Goal: Task Accomplishment & Management: Use online tool/utility

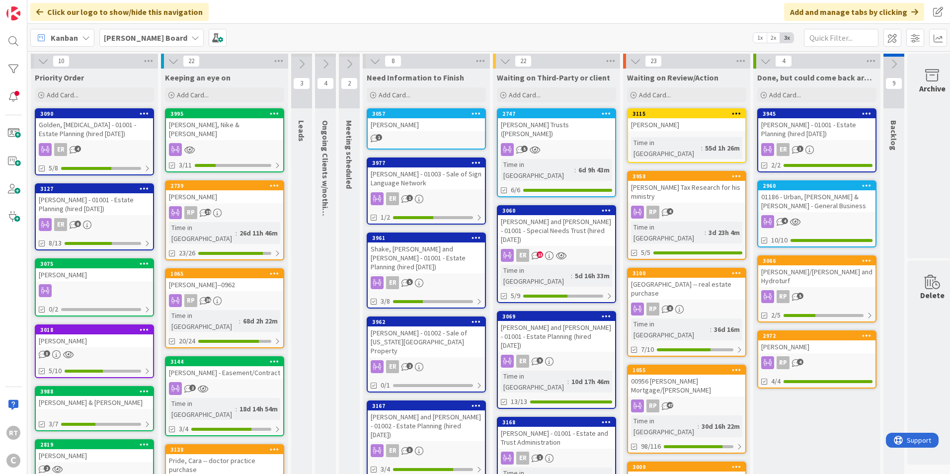
click at [76, 124] on div "Golden, [MEDICAL_DATA] - 01001 - Estate Planning (hired [DATE])" at bounding box center [94, 129] width 117 height 22
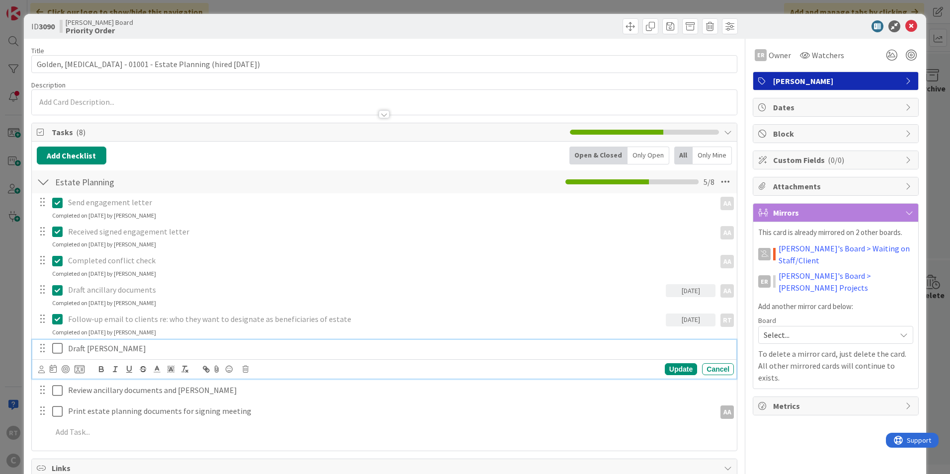
click at [56, 351] on icon at bounding box center [59, 348] width 15 height 12
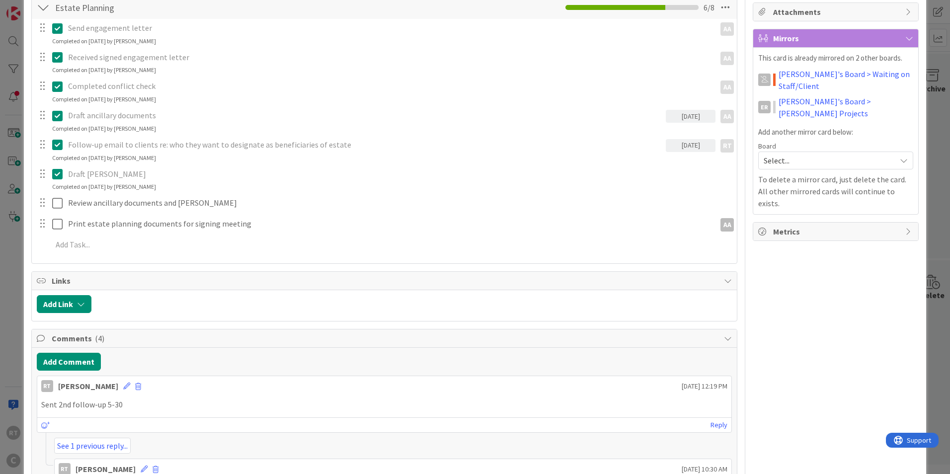
scroll to position [248, 0]
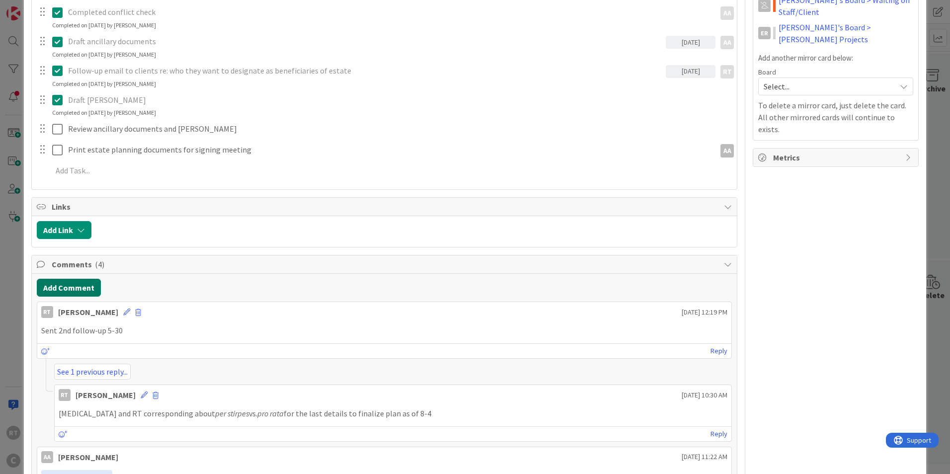
click at [80, 281] on button "Add Comment" at bounding box center [69, 288] width 64 height 18
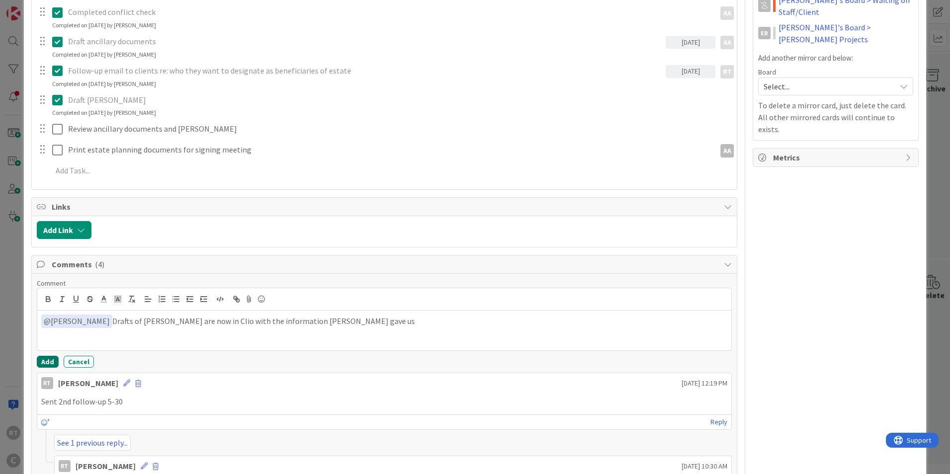
click at [43, 356] on button "Add" at bounding box center [48, 362] width 22 height 12
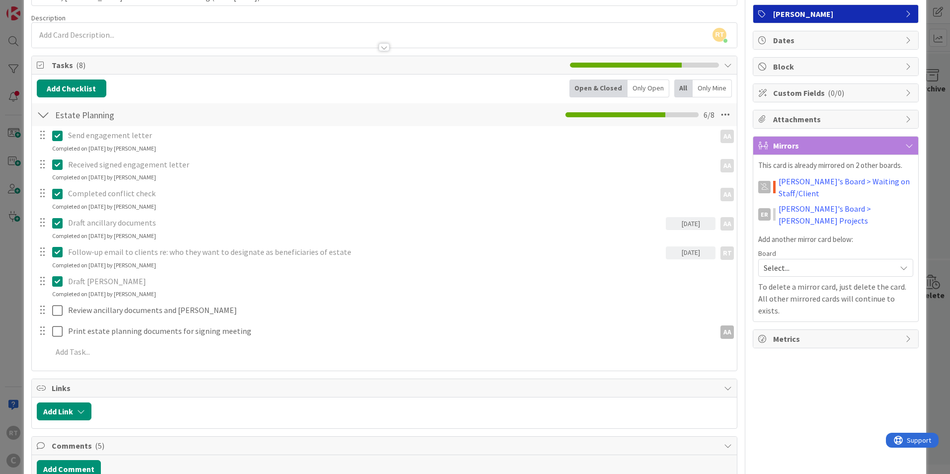
scroll to position [50, 0]
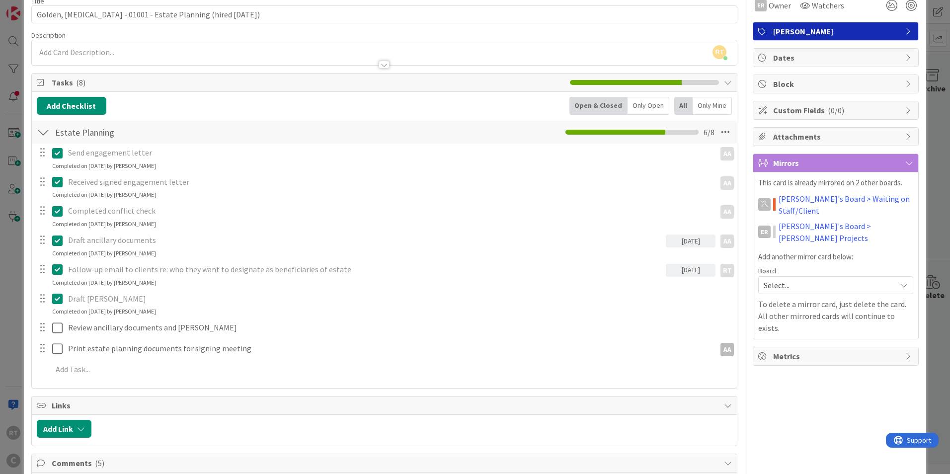
click at [83, 316] on div "Completed on [DATE] by [PERSON_NAME]" at bounding box center [104, 311] width 104 height 9
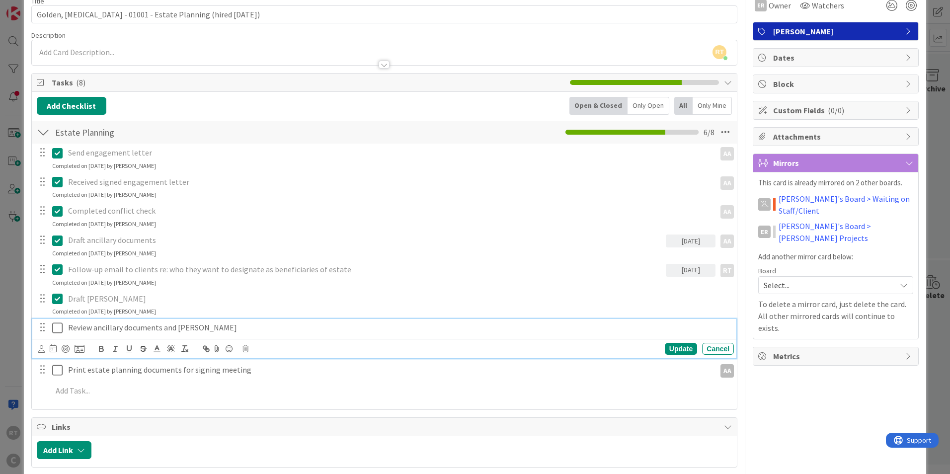
click at [81, 324] on p "Review ancillary documents and [PERSON_NAME]" at bounding box center [399, 327] width 662 height 11
click at [41, 349] on icon at bounding box center [41, 348] width 6 height 7
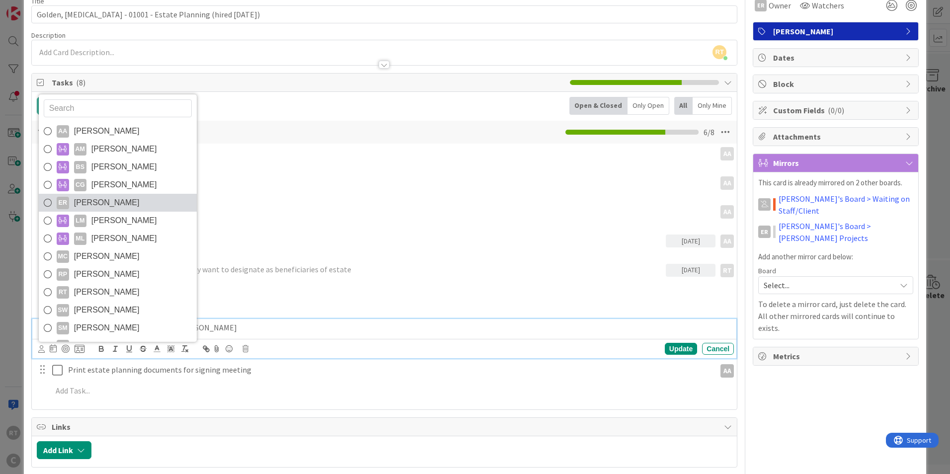
click at [97, 207] on span "[PERSON_NAME]" at bounding box center [107, 202] width 66 height 15
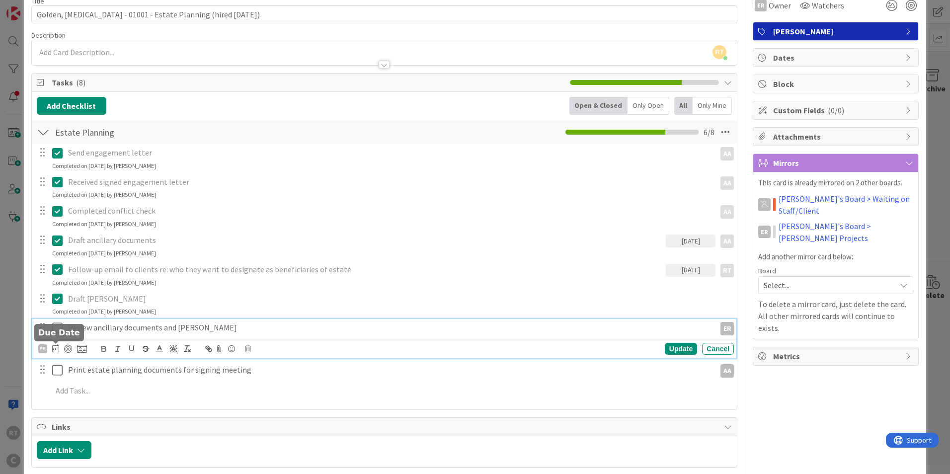
click at [54, 350] on icon at bounding box center [55, 348] width 7 height 8
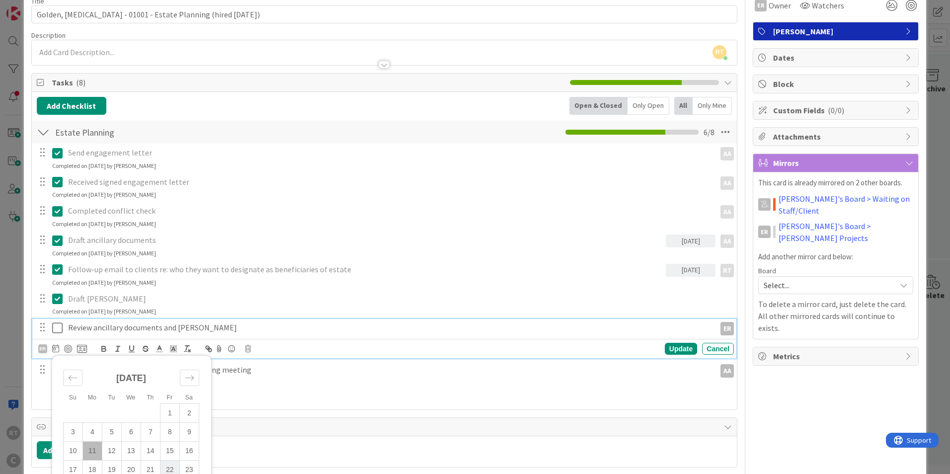
click at [169, 466] on td "22" at bounding box center [169, 470] width 19 height 19
type input "[DATE]"
click at [677, 346] on div "Update" at bounding box center [681, 349] width 32 height 12
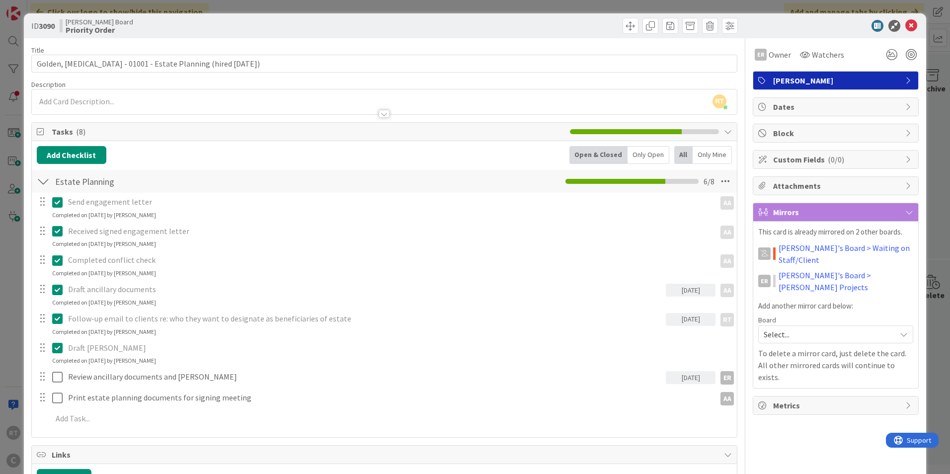
scroll to position [0, 0]
click at [905, 24] on icon at bounding box center [911, 26] width 12 height 12
